Goal: Transaction & Acquisition: Obtain resource

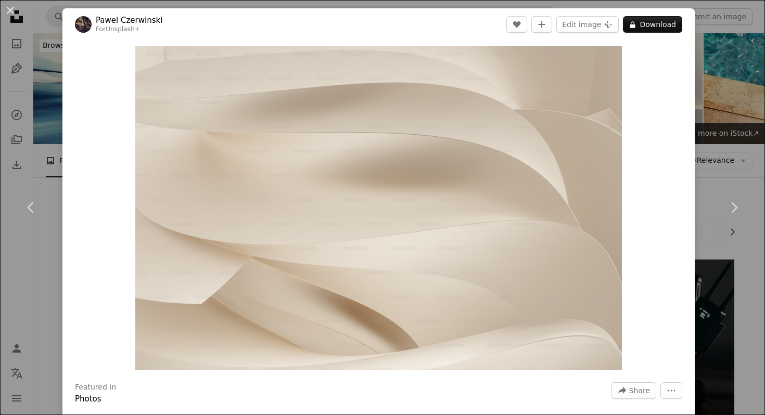
scroll to position [389, 0]
